Goal: Task Accomplishment & Management: Manage account settings

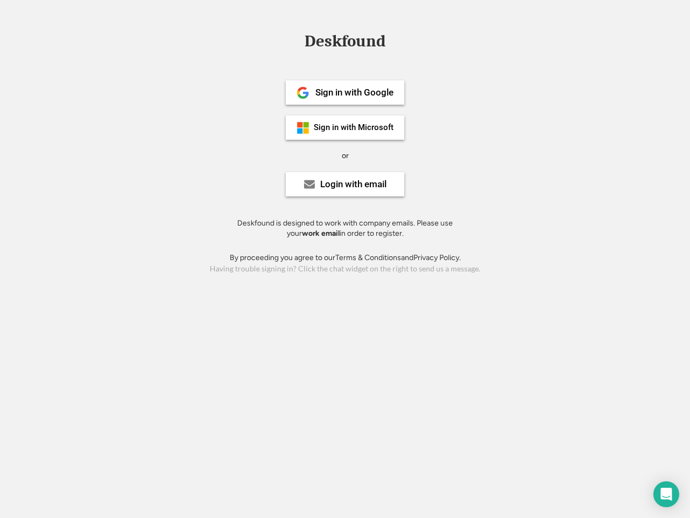
click at [345, 154] on div "or" at bounding box center [345, 155] width 7 height 11
click at [345, 43] on div "Deskfound" at bounding box center [345, 41] width 92 height 17
click at [296, 41] on div "Deskfound" at bounding box center [345, 43] width 690 height 20
click at [345, 43] on div "Deskfound" at bounding box center [345, 41] width 92 height 17
click at [345, 155] on div "or" at bounding box center [345, 155] width 7 height 11
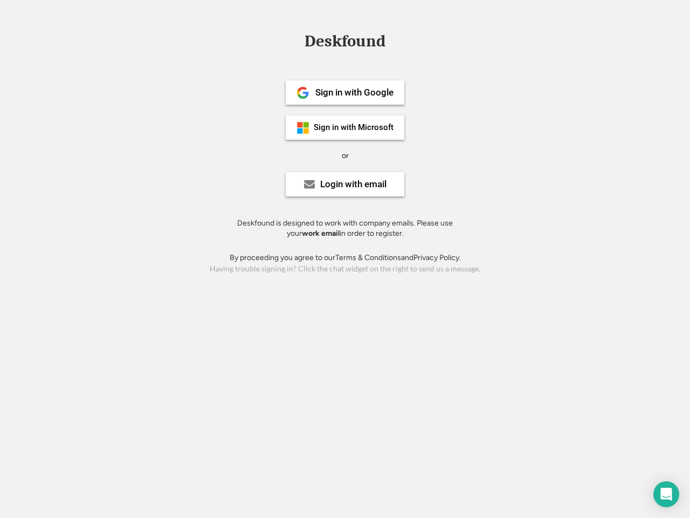
click at [345, 92] on div "Sign in with Google" at bounding box center [354, 92] width 78 height 9
click at [354, 92] on div "Sign in with Google" at bounding box center [354, 92] width 78 height 9
click at [303, 93] on img at bounding box center [303, 92] width 13 height 13
click at [345, 127] on div "Sign in with Microsoft" at bounding box center [354, 127] width 80 height 8
click at [354, 127] on div "Sign in with Microsoft" at bounding box center [354, 127] width 80 height 8
